Goal: Communication & Community: Answer question/provide support

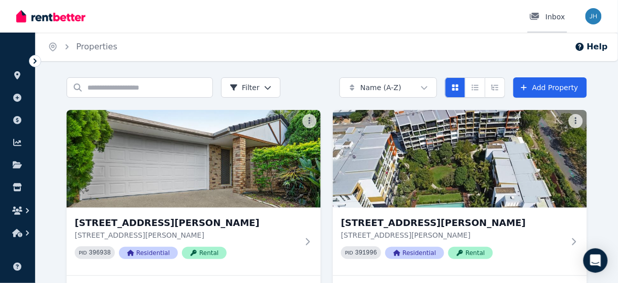
click at [557, 16] on div "Inbox" at bounding box center [548, 17] width 36 height 10
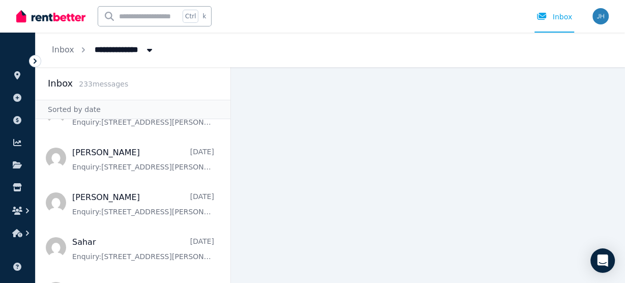
scroll to position [122, 0]
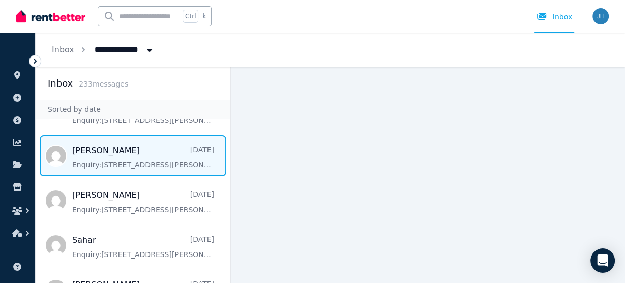
click at [155, 155] on span "Message list" at bounding box center [133, 155] width 195 height 41
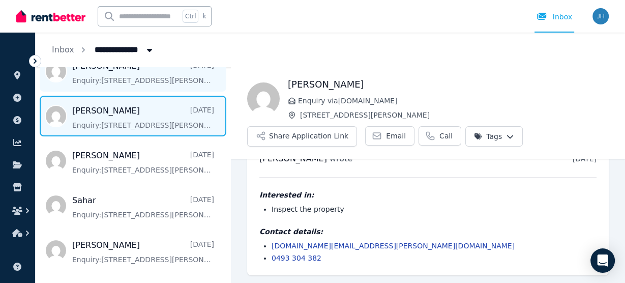
scroll to position [163, 0]
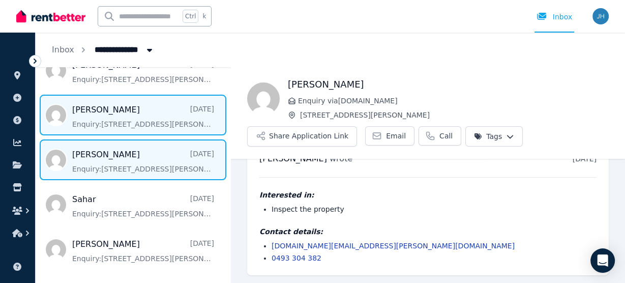
click at [131, 169] on span "Message list" at bounding box center [133, 159] width 195 height 41
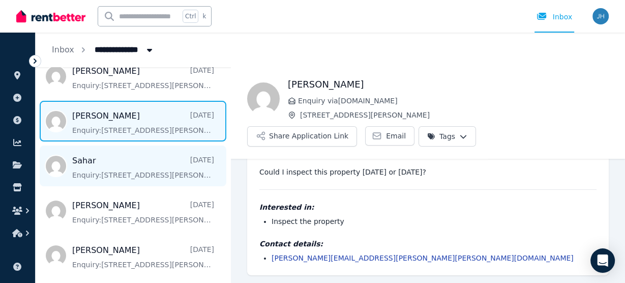
scroll to position [203, 0]
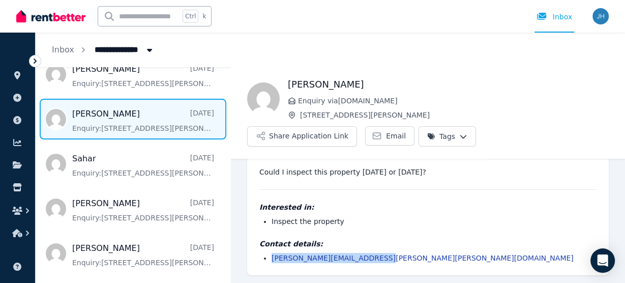
drag, startPoint x: 377, startPoint y: 256, endPoint x: 283, endPoint y: 257, distance: 94.6
click at [272, 259] on li "[PERSON_NAME][EMAIL_ADDRESS][PERSON_NAME][PERSON_NAME][DOMAIN_NAME]" at bounding box center [434, 258] width 325 height 10
copy link "[PERSON_NAME][EMAIL_ADDRESS][PERSON_NAME][PERSON_NAME][DOMAIN_NAME]"
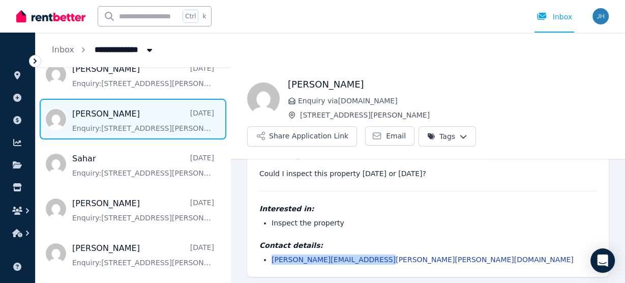
scroll to position [33, 0]
